Goal: Task Accomplishment & Management: Manage account settings

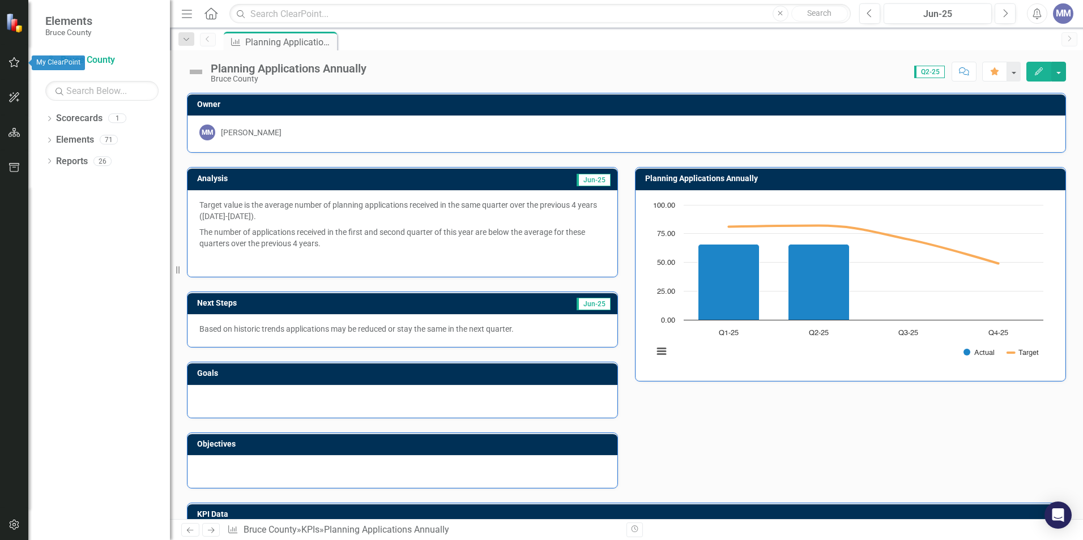
click at [12, 61] on icon "button" at bounding box center [14, 62] width 12 height 9
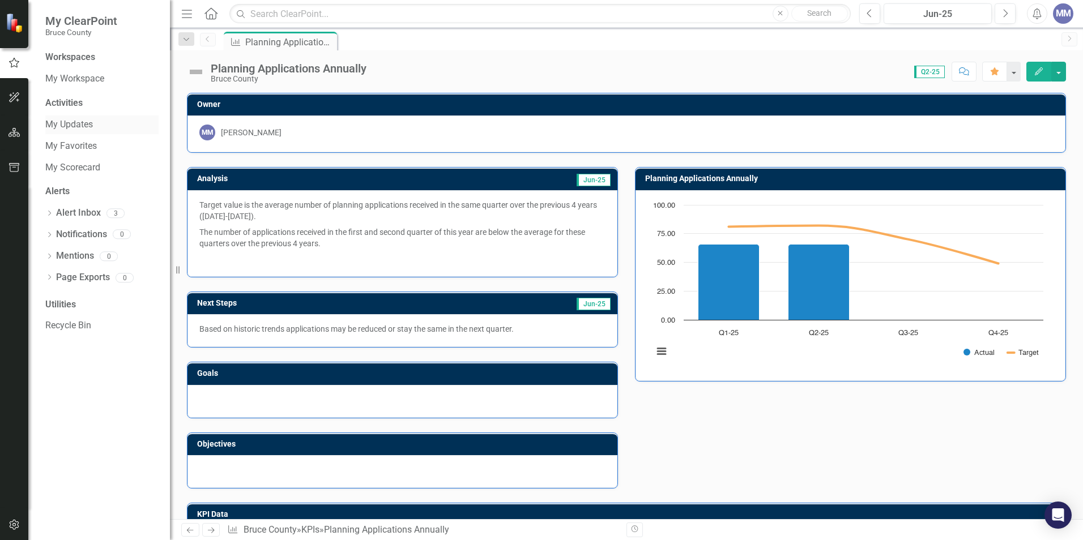
click at [73, 128] on link "My Updates" at bounding box center [101, 124] width 113 height 13
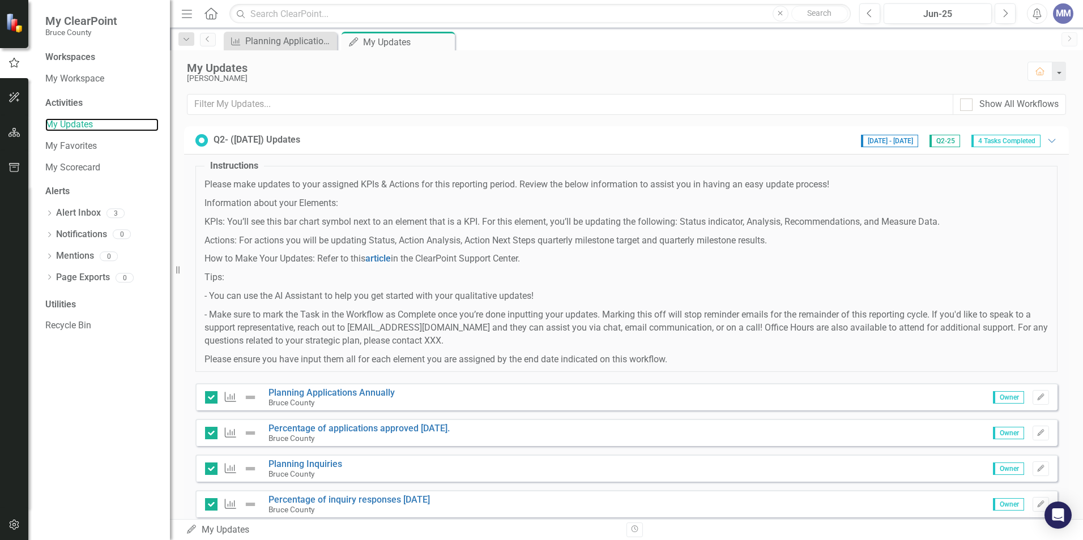
scroll to position [32, 0]
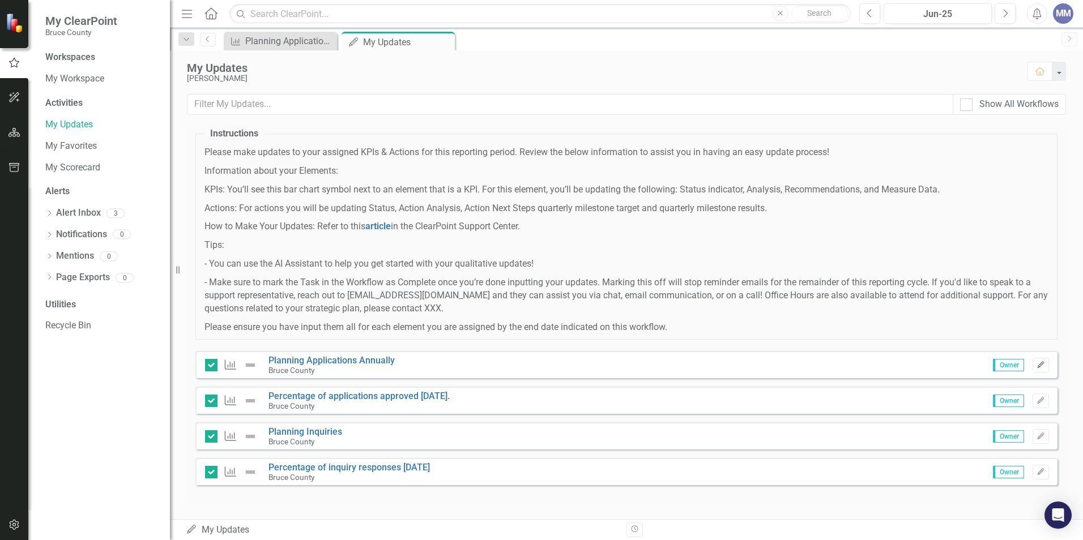
click at [1036, 363] on icon "Edit" at bounding box center [1040, 365] width 8 height 7
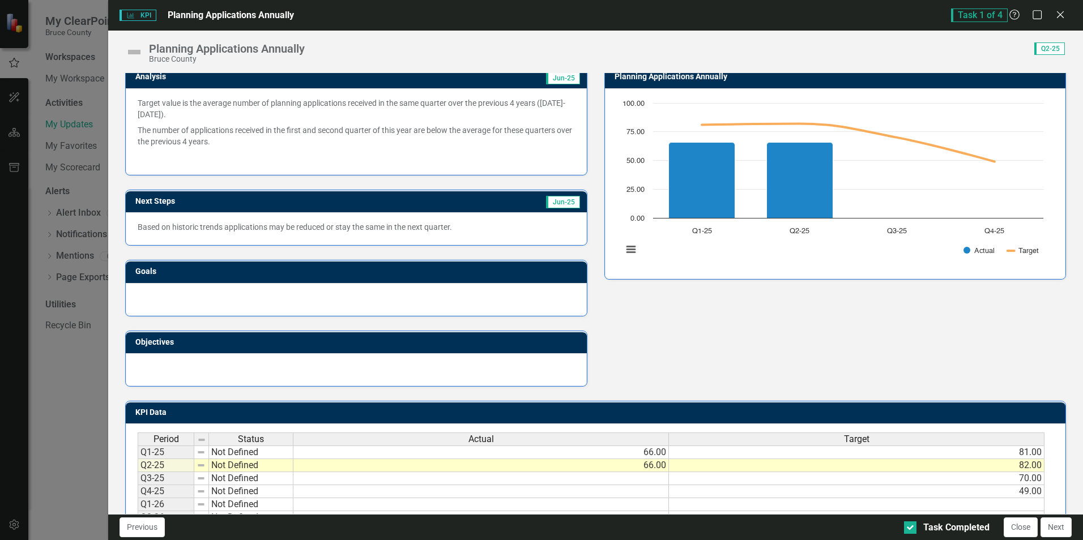
scroll to position [0, 0]
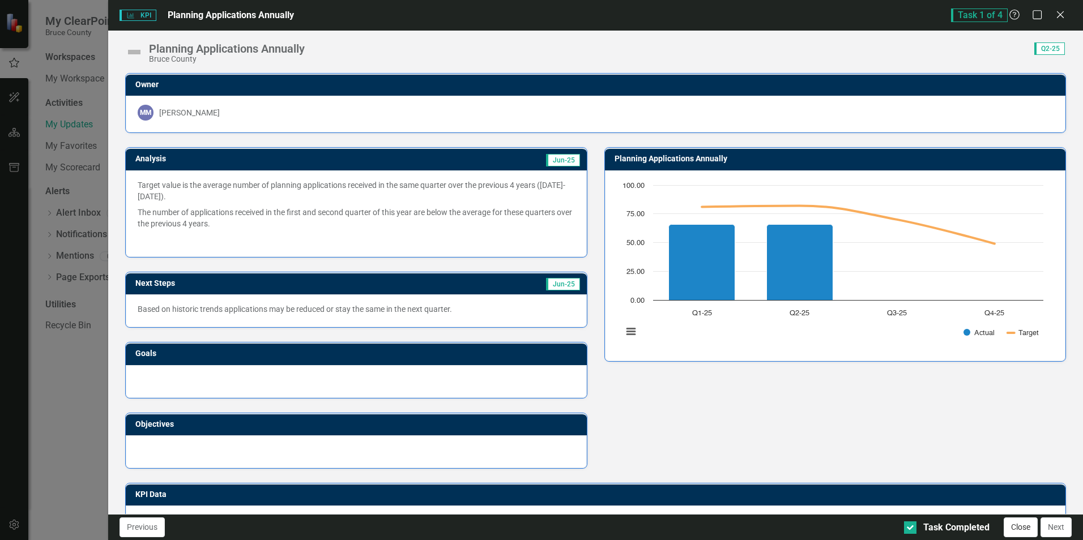
click at [1023, 527] on button "Close" at bounding box center [1020, 527] width 34 height 20
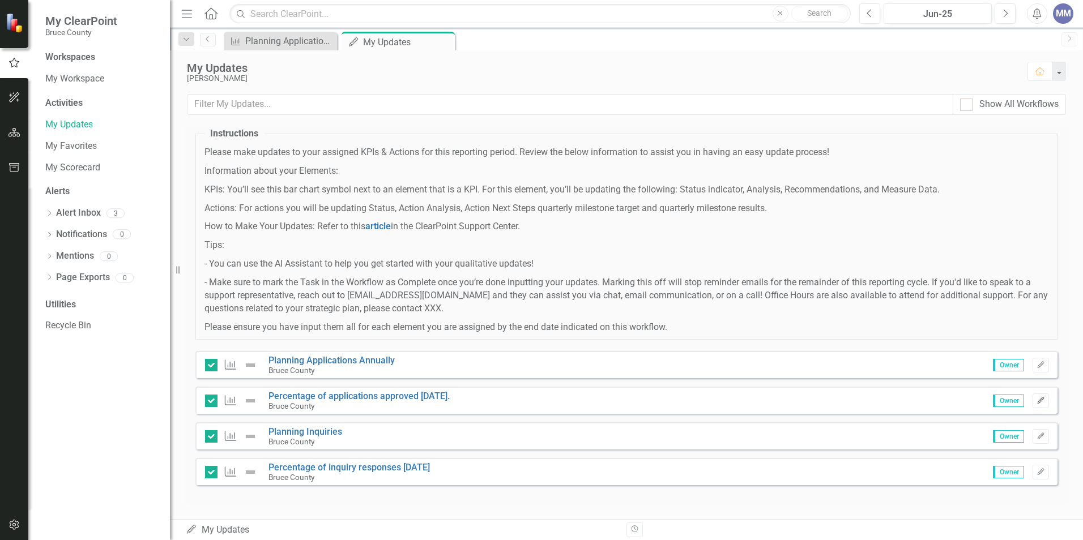
click at [1036, 400] on icon "Edit" at bounding box center [1040, 400] width 8 height 7
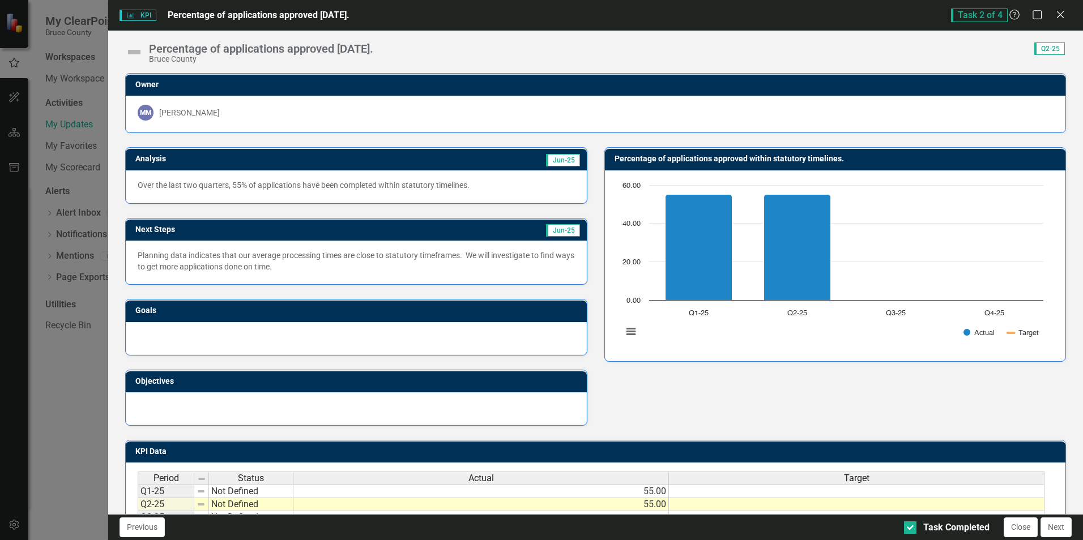
click at [530, 187] on p "Over the last two quarters, 55% of applications have been completed within stat…" at bounding box center [356, 184] width 437 height 11
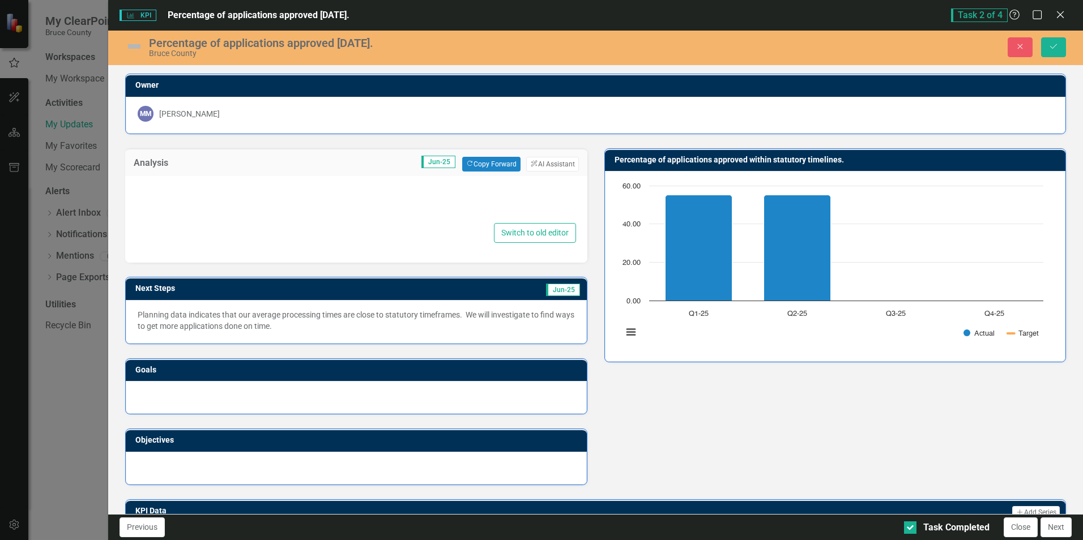
type textarea "<p>Over the last two quarters, 55% of applications have been completed within s…"
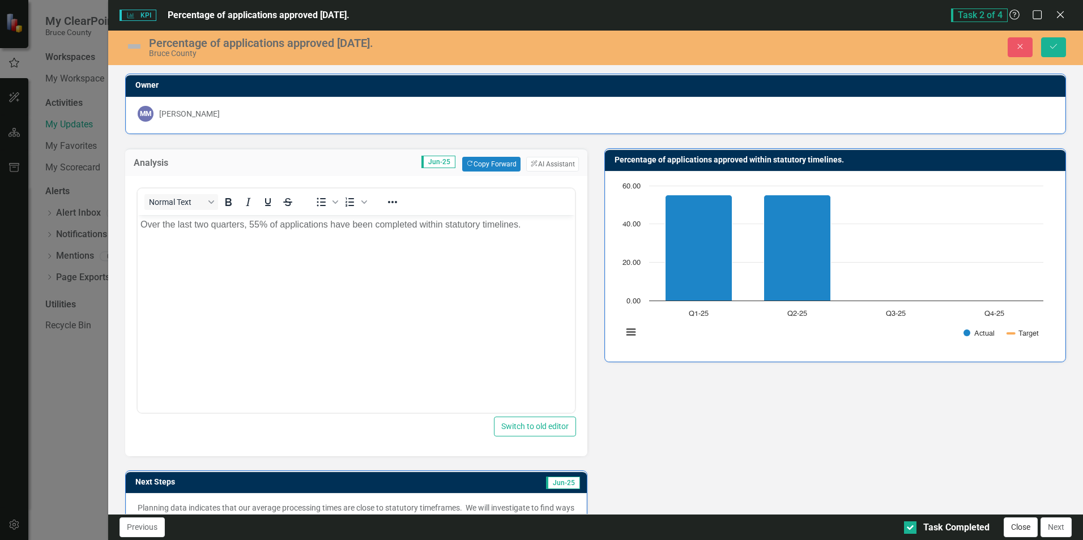
click at [1022, 532] on button "Close" at bounding box center [1020, 527] width 34 height 20
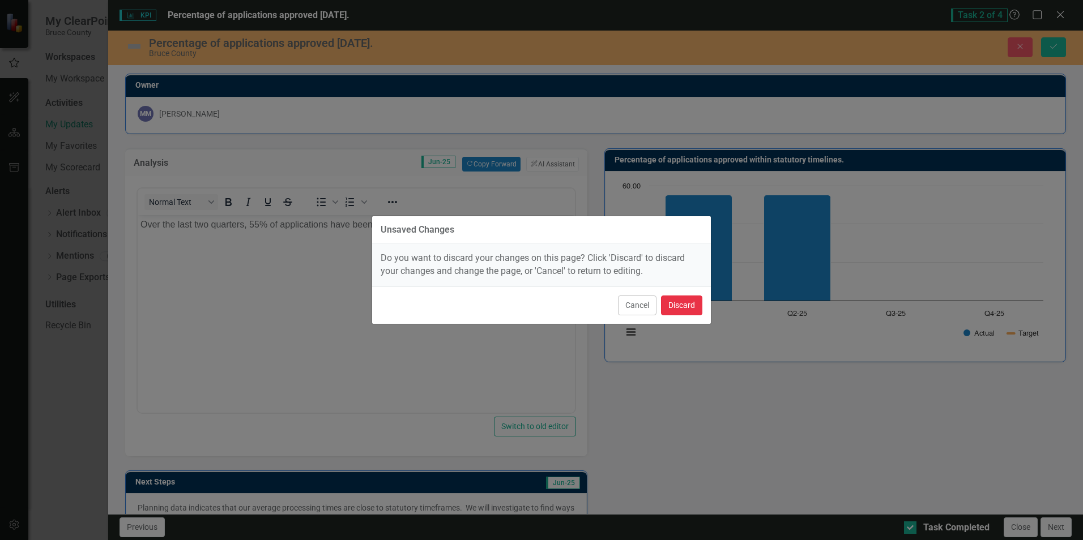
click at [680, 307] on button "Discard" at bounding box center [681, 306] width 41 height 20
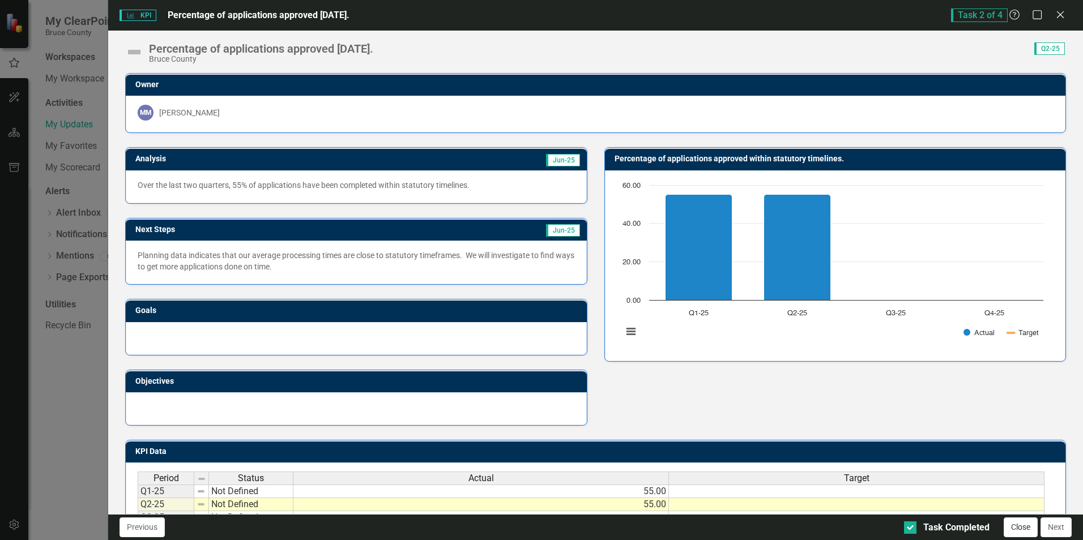
click at [1014, 529] on button "Close" at bounding box center [1020, 527] width 34 height 20
